Goal: Task Accomplishment & Management: Manage account settings

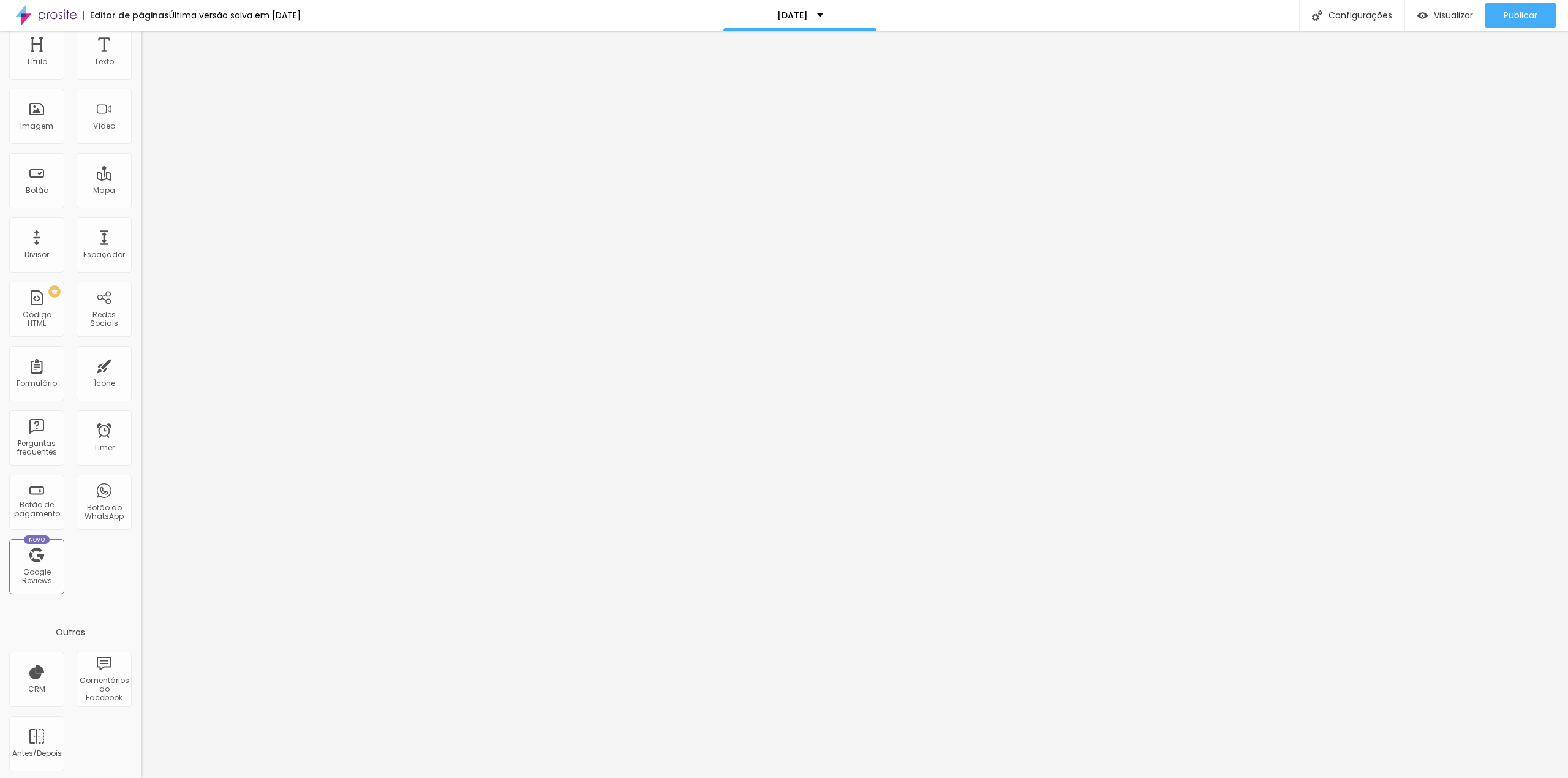
scroll to position [48, 0]
click at [33, 686] on div "CRM" at bounding box center [37, 688] width 17 height 9
click at [35, 688] on div "CRM" at bounding box center [37, 688] width 17 height 9
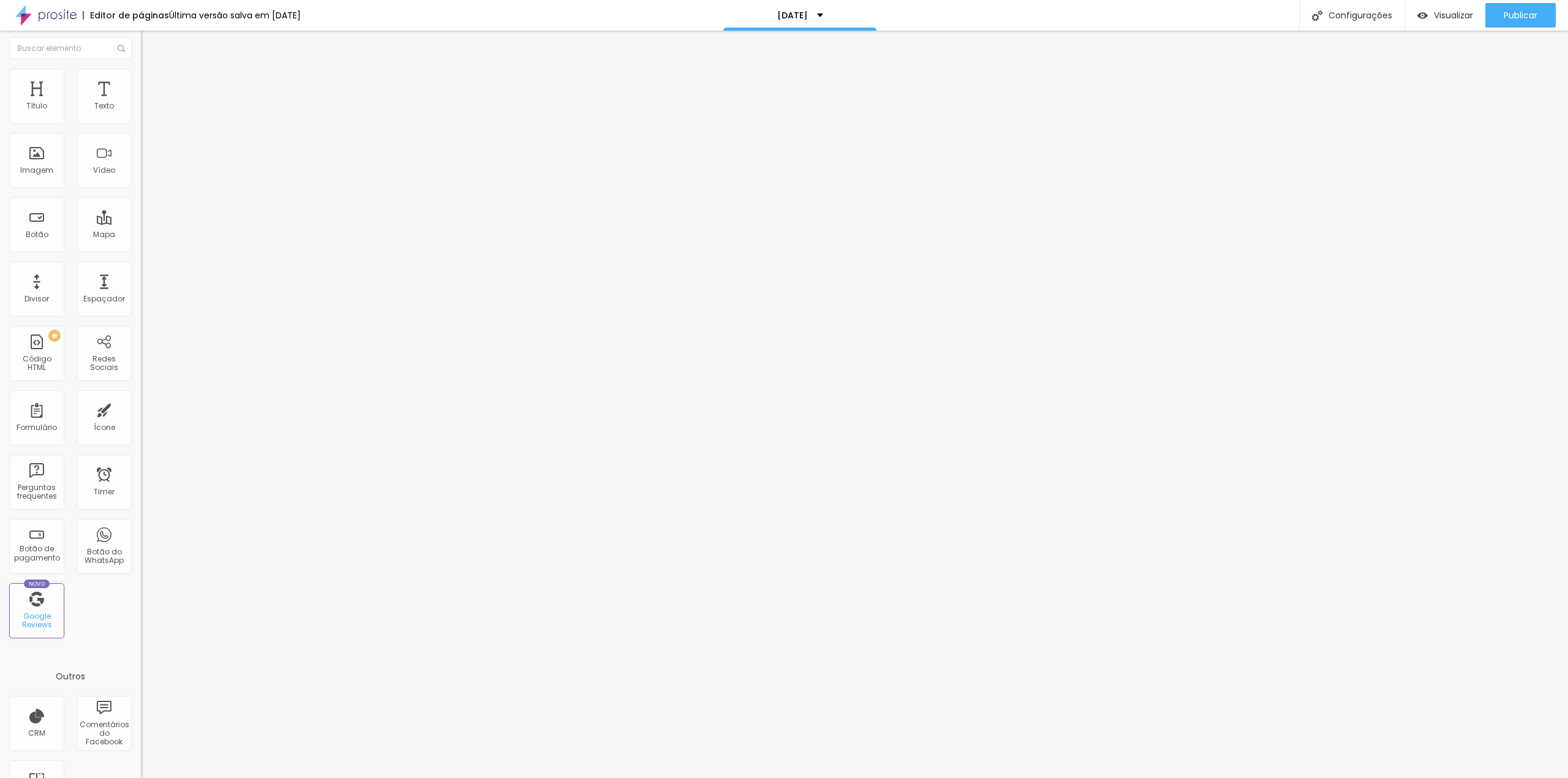
scroll to position [0, 0]
click at [23, 367] on div "Código HTML" at bounding box center [36, 366] width 48 height 18
click at [80, 359] on div "Redes Sociais" at bounding box center [104, 366] width 48 height 18
click at [1346, 17] on div "Configurações" at bounding box center [1352, 15] width 106 height 31
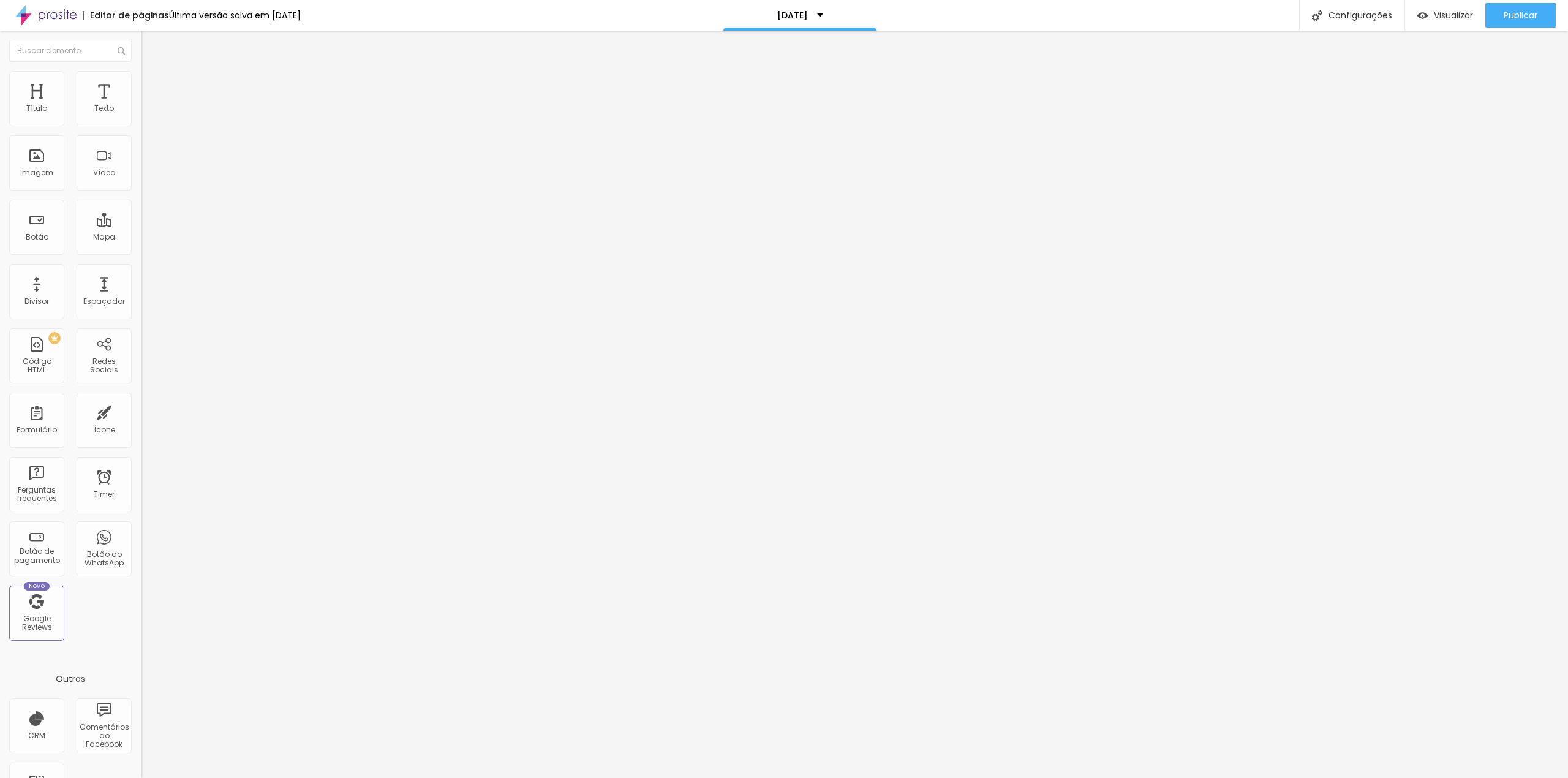
click at [998, 777] on div at bounding box center [784, 790] width 1568 height 11
click at [1517, 16] on span "Publicar" at bounding box center [1520, 16] width 34 height 10
